Goal: Transaction & Acquisition: Obtain resource

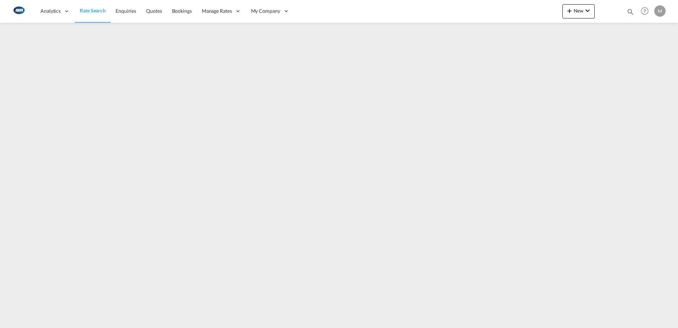
click at [94, 12] on span "Rate Search" at bounding box center [93, 10] width 26 height 6
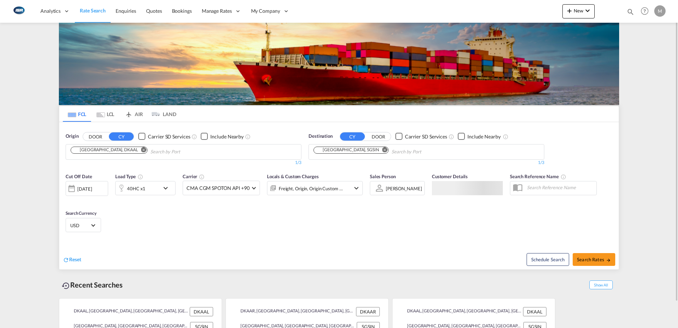
click at [108, 112] on md-tab-item "LCL" at bounding box center [105, 114] width 28 height 16
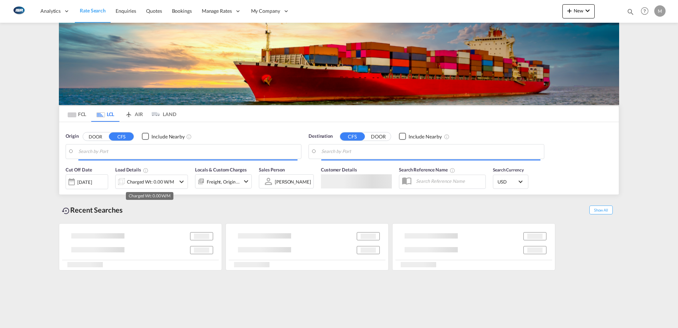
type input "DK-9210, [GEOGRAPHIC_DATA][PERSON_NAME], Noevling, Soender Tranders"
type input "[GEOGRAPHIC_DATA], [GEOGRAPHIC_DATA], USCVG"
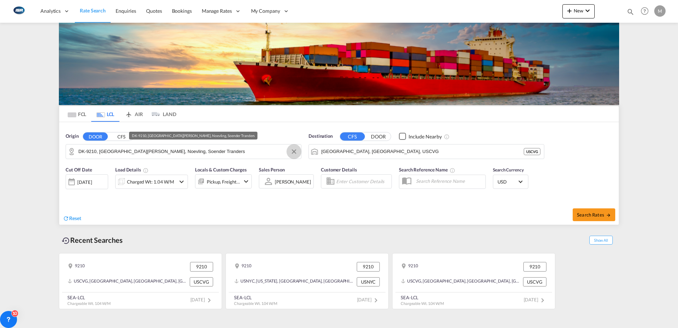
click at [292, 151] on button "Clear Input" at bounding box center [294, 151] width 11 height 11
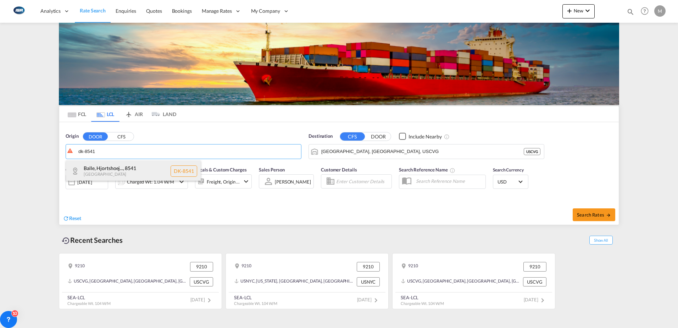
drag, startPoint x: 123, startPoint y: 169, endPoint x: 131, endPoint y: 167, distance: 7.2
click at [123, 168] on div "Balle, Hjortshoej... , 8541 [GEOGRAPHIC_DATA] [GEOGRAPHIC_DATA]-8541" at bounding box center [133, 170] width 135 height 21
type input "DK-8541, Balle, [GEOGRAPHIC_DATA][PERSON_NAME][GEOGRAPHIC_DATA], [GEOGRAPHIC_DA…"
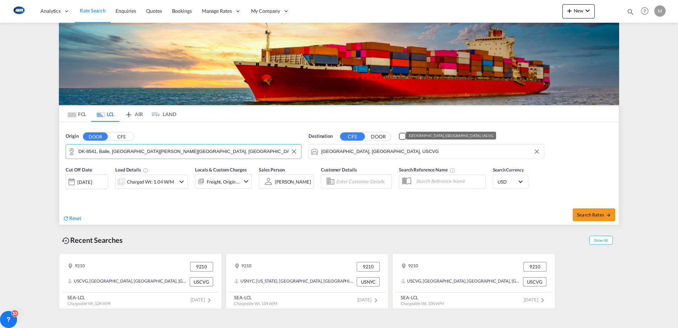
click at [396, 156] on md-autocomplete-wrap "[GEOGRAPHIC_DATA], [GEOGRAPHIC_DATA], USCVG" at bounding box center [430, 153] width 219 height 14
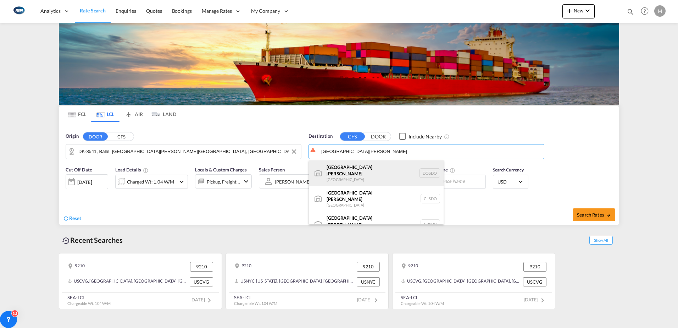
click at [352, 170] on div "[GEOGRAPHIC_DATA][PERSON_NAME] DOSDQ" at bounding box center [376, 173] width 135 height 26
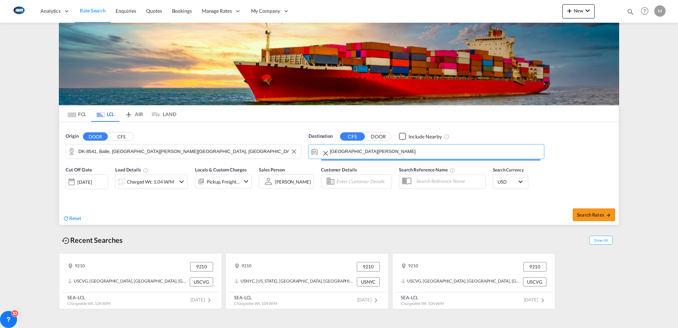
type input "[GEOGRAPHIC_DATA][PERSON_NAME], DOSDQ"
click at [138, 183] on div "Charged Wt: 1.04 W/M" at bounding box center [150, 182] width 47 height 10
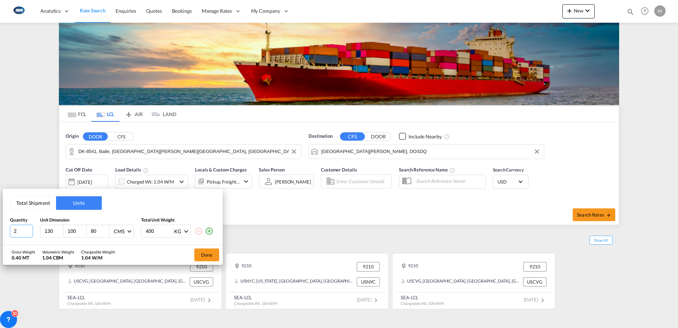
click at [29, 228] on input "2" at bounding box center [21, 231] width 23 height 13
click at [29, 228] on input "3" at bounding box center [21, 231] width 23 height 13
click at [29, 228] on input "4" at bounding box center [21, 231] width 23 height 13
type input "5"
click at [29, 228] on input "5" at bounding box center [21, 231] width 23 height 13
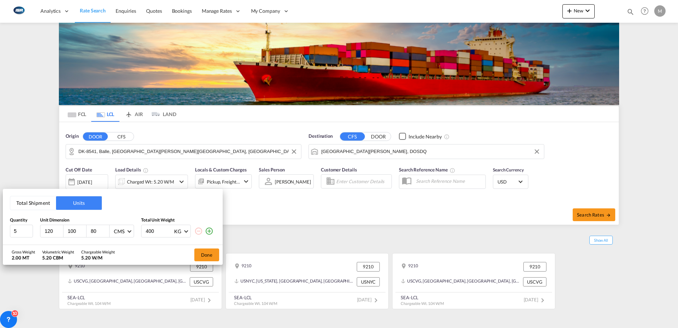
type input "120"
type input "80"
type input "98"
type input "2"
type input "535"
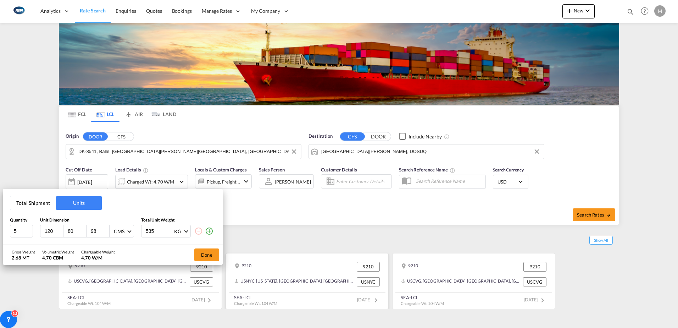
drag, startPoint x: 205, startPoint y: 252, endPoint x: 275, endPoint y: 254, distance: 69.2
click at [205, 252] on button "Done" at bounding box center [206, 254] width 25 height 13
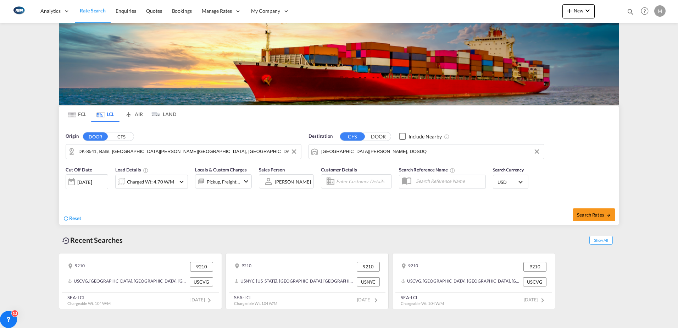
click at [516, 182] on span "USD" at bounding box center [508, 182] width 20 height 6
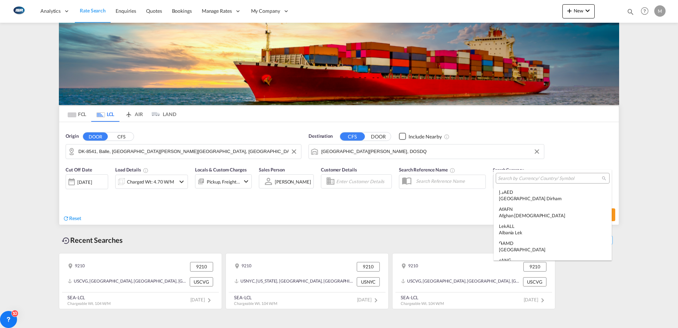
scroll to position [2449, 0]
click at [513, 180] on input "search" at bounding box center [550, 178] width 104 height 6
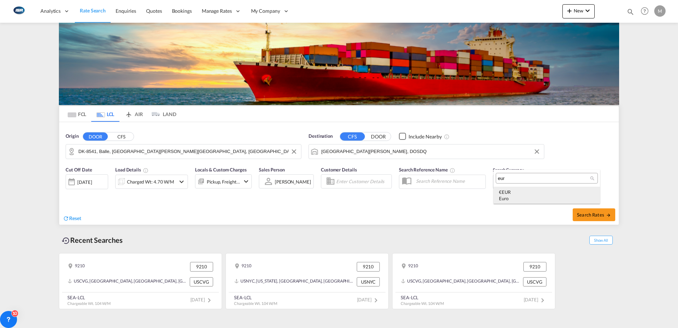
type input "eur"
click at [558, 188] on md-option "€ EUR Euro" at bounding box center [547, 195] width 106 height 17
click at [592, 218] on button "Search Rates" at bounding box center [594, 214] width 43 height 13
type input "8541 to DOSDQ / [DATE]"
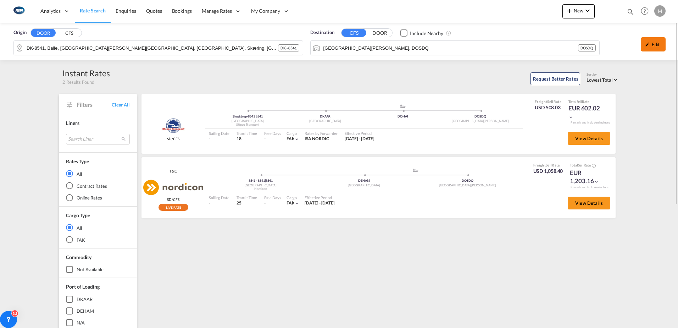
click at [658, 48] on div "Edit" at bounding box center [653, 44] width 25 height 14
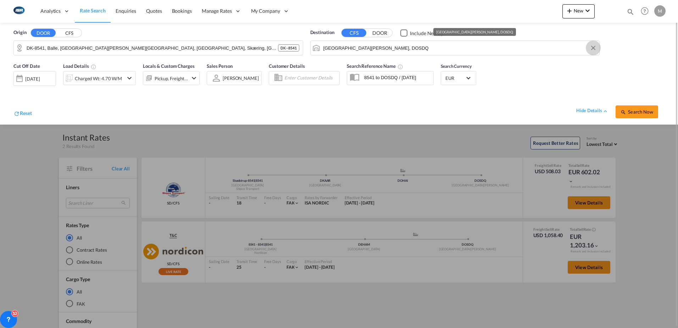
click at [594, 48] on button "Clear Input" at bounding box center [593, 48] width 11 height 11
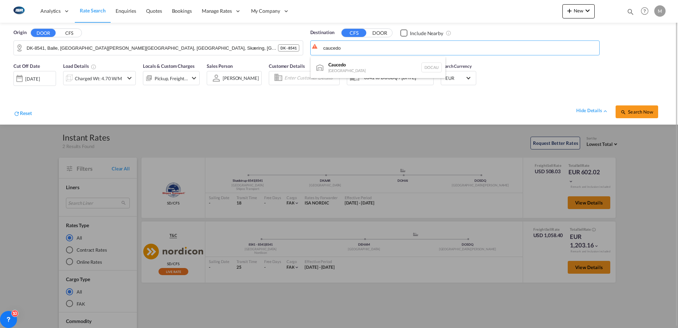
click at [334, 65] on div "Caucedo [GEOGRAPHIC_DATA] DOCAU" at bounding box center [378, 67] width 135 height 21
type input "Caucedo, DOCAU"
drag, startPoint x: 644, startPoint y: 110, endPoint x: 638, endPoint y: 120, distance: 11.8
click at [643, 110] on span "Search Now" at bounding box center [637, 112] width 32 height 6
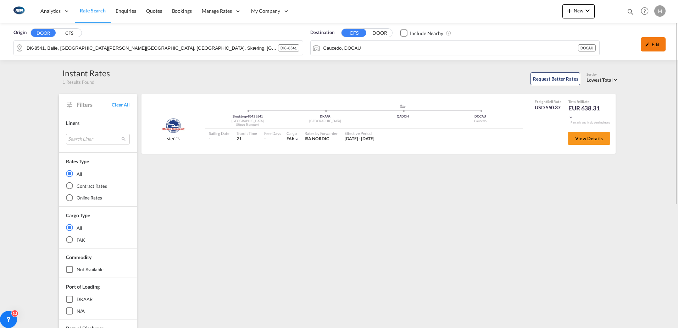
click at [656, 42] on div "Edit" at bounding box center [653, 44] width 25 height 14
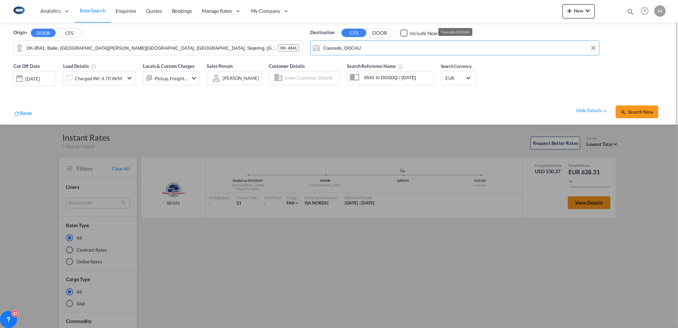
drag, startPoint x: 382, startPoint y: 50, endPoint x: 282, endPoint y: 49, distance: 100.1
click at [282, 49] on div "Origin DOOR CFS DK-8541, Balle, [GEOGRAPHIC_DATA][PERSON_NAME][GEOGRAPHIC_DATA]…" at bounding box center [339, 41] width 664 height 36
click at [278, 49] on input "DK-8541, Balle, [GEOGRAPHIC_DATA][PERSON_NAME][GEOGRAPHIC_DATA], [GEOGRAPHIC_DA…" at bounding box center [153, 48] width 252 height 11
click at [363, 49] on input "Caucedo, DOCAU" at bounding box center [460, 48] width 273 height 11
drag, startPoint x: 346, startPoint y: 67, endPoint x: 479, endPoint y: 86, distance: 133.7
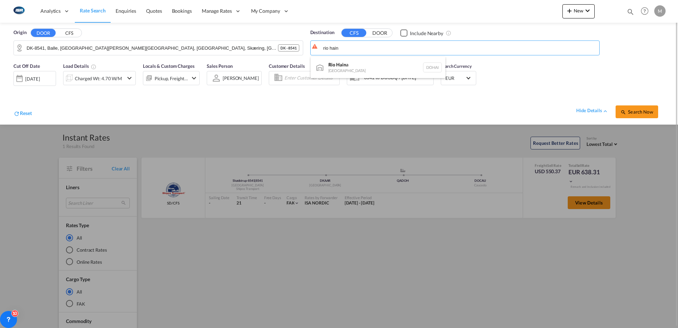
click at [346, 67] on div "Rio Hain a [GEOGRAPHIC_DATA] [GEOGRAPHIC_DATA]" at bounding box center [378, 67] width 135 height 21
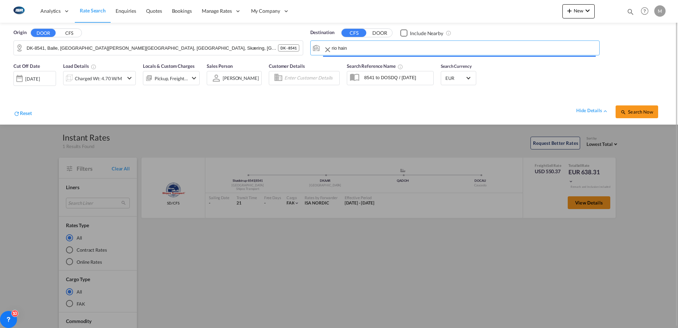
type input "Rio Haina, [GEOGRAPHIC_DATA]"
click at [641, 113] on span "Search Now" at bounding box center [637, 112] width 32 height 6
